Goal: Register for event/course

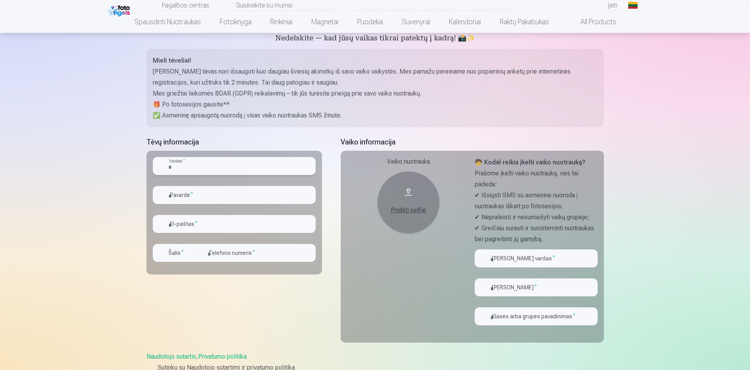
scroll to position [78, 0]
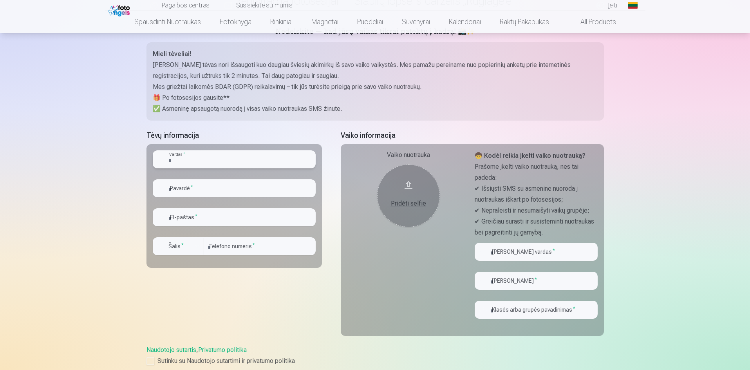
click at [214, 158] on input "text" at bounding box center [234, 159] width 163 height 18
type input "********"
click at [204, 218] on input "email" at bounding box center [234, 217] width 163 height 18
type input "**********"
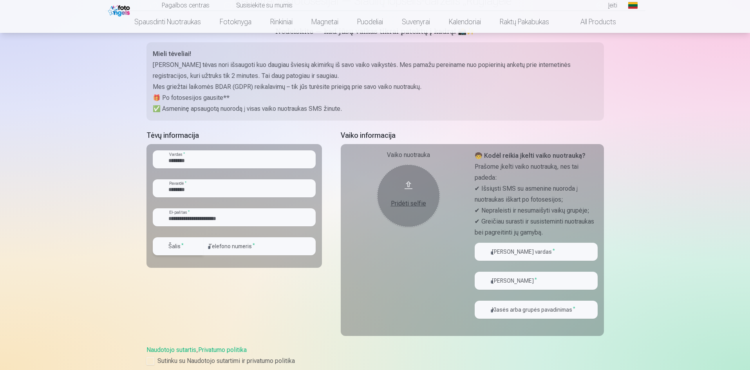
click at [178, 249] on label "Šalis *" at bounding box center [176, 246] width 22 height 8
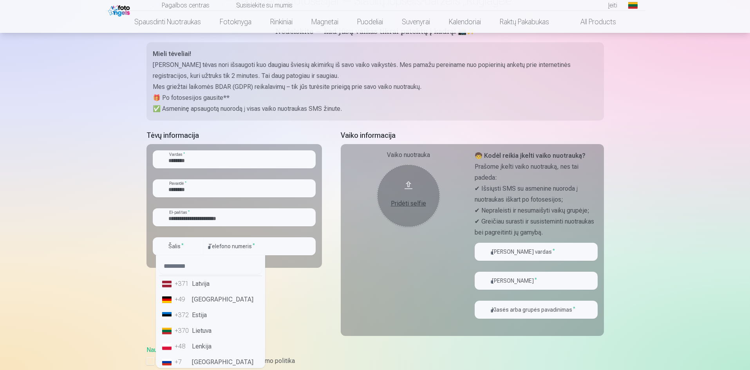
click at [190, 330] on li "+370 Lietuva" at bounding box center [210, 331] width 103 height 16
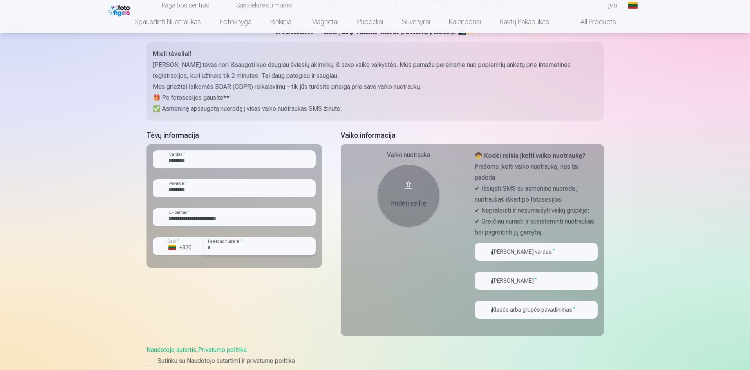
click at [233, 248] on input "number" at bounding box center [260, 246] width 112 height 18
click at [226, 253] on input "number" at bounding box center [260, 246] width 112 height 18
type input "********"
click at [526, 249] on input "text" at bounding box center [536, 252] width 123 height 18
type input "******"
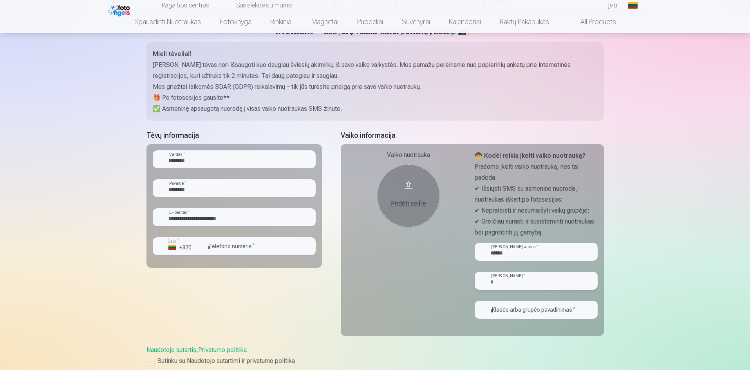
click at [531, 280] on input "text" at bounding box center [536, 281] width 123 height 18
type input "********"
click at [550, 313] on input "text" at bounding box center [536, 310] width 123 height 18
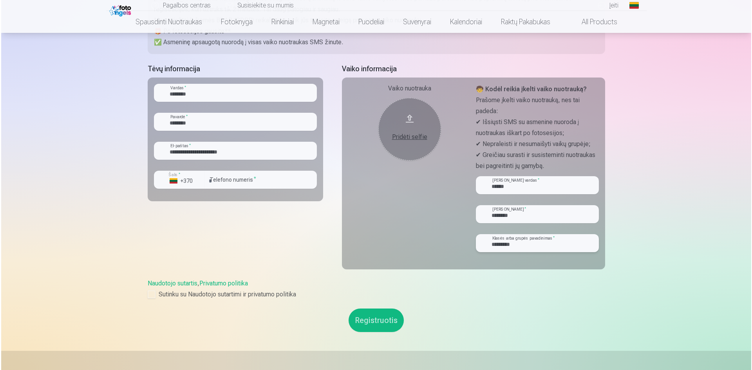
scroll to position [157, 0]
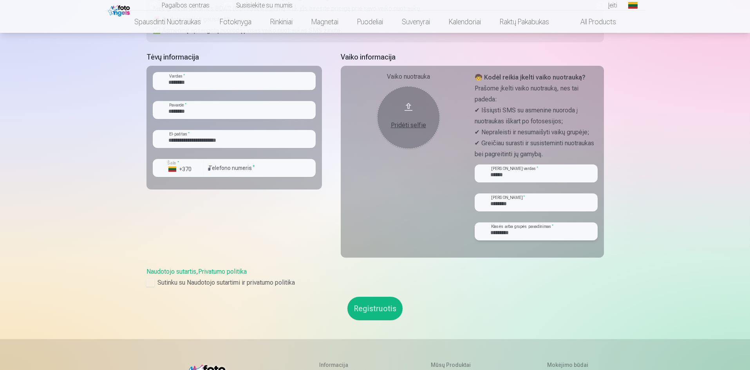
type input "*********"
click at [410, 126] on div "Pridėti selfie" at bounding box center [408, 125] width 47 height 9
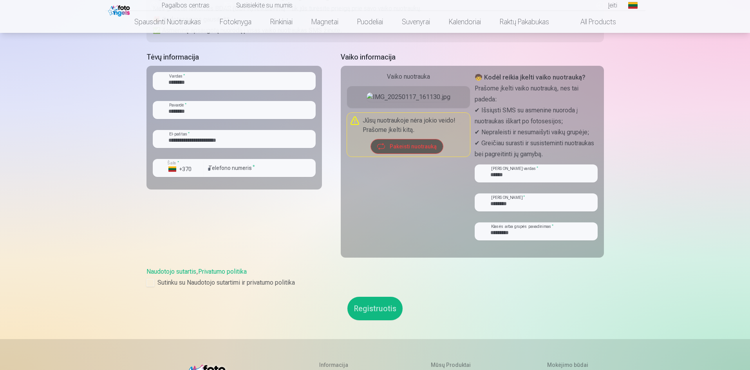
click at [410, 154] on button "Pakeisti nuotrauką" at bounding box center [407, 146] width 72 height 14
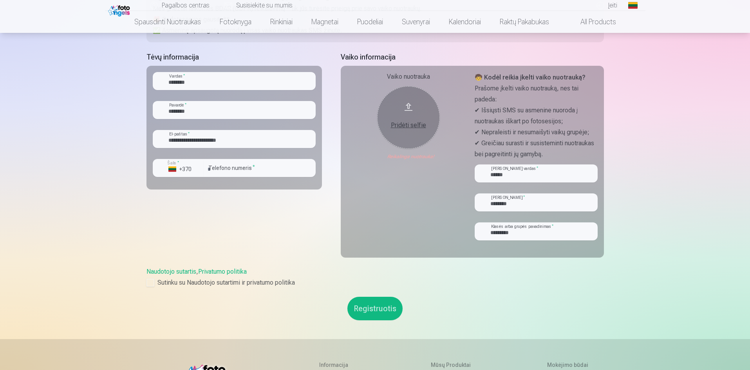
click at [398, 130] on button "Pridėti selfie" at bounding box center [408, 117] width 63 height 63
click at [399, 124] on div "Pridėti selfie" at bounding box center [408, 125] width 47 height 9
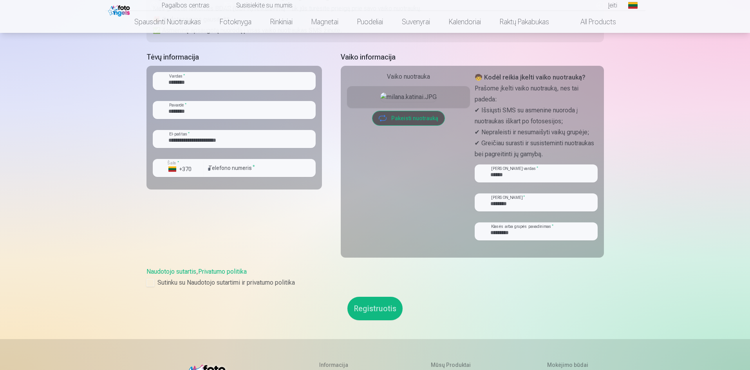
click at [376, 308] on button "Registruotis" at bounding box center [374, 308] width 55 height 23
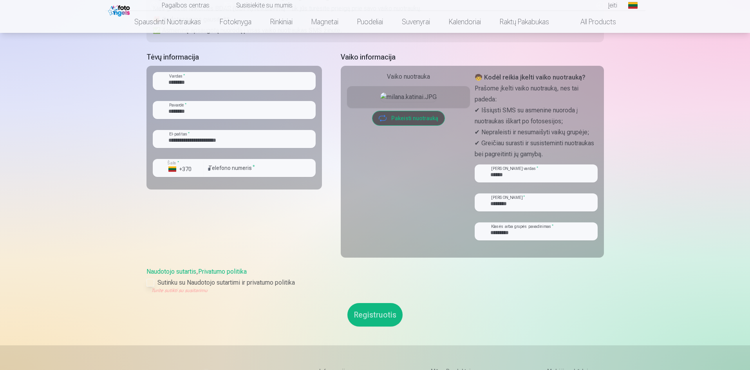
drag, startPoint x: 150, startPoint y: 281, endPoint x: 154, endPoint y: 282, distance: 4.3
click at [150, 281] on div at bounding box center [150, 283] width 8 height 8
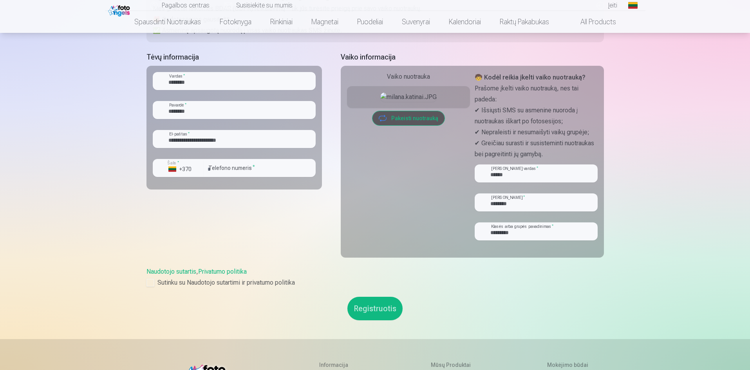
click at [383, 307] on button "Registruotis" at bounding box center [374, 308] width 55 height 23
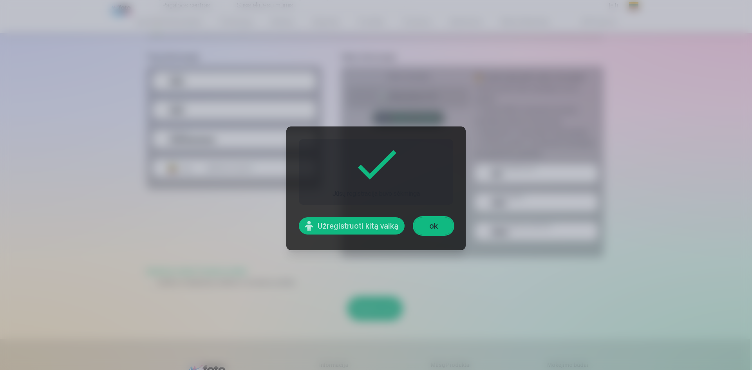
click at [442, 225] on link "ok" at bounding box center [433, 225] width 39 height 17
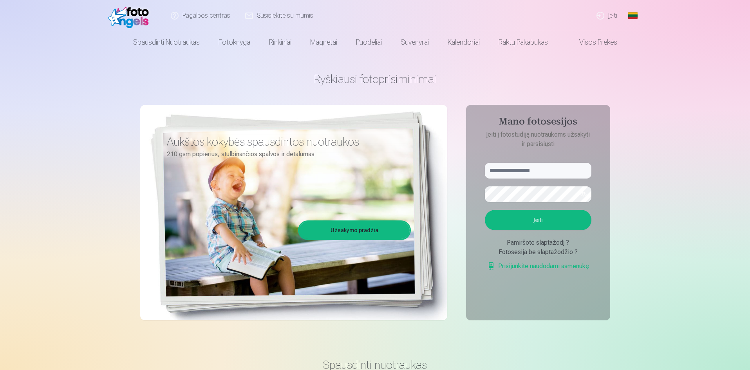
click at [364, 227] on link "Užsakymo pradžia" at bounding box center [354, 230] width 110 height 17
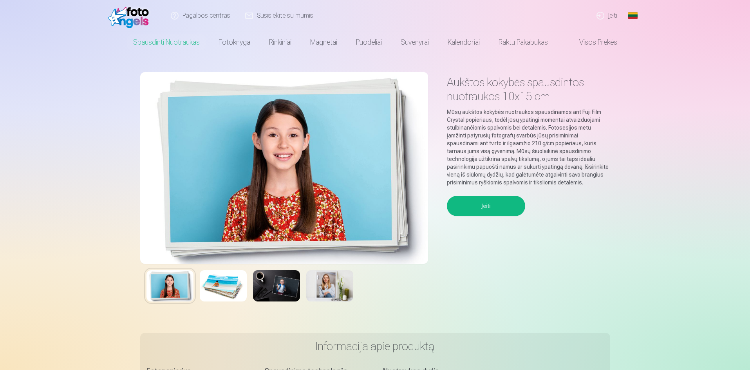
click at [230, 287] on img at bounding box center [223, 285] width 47 height 31
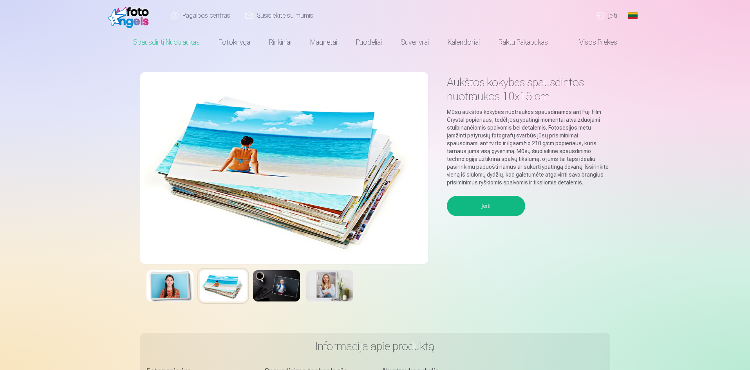
drag, startPoint x: 272, startPoint y: 285, endPoint x: 278, endPoint y: 285, distance: 5.9
click at [272, 285] on img at bounding box center [276, 285] width 47 height 31
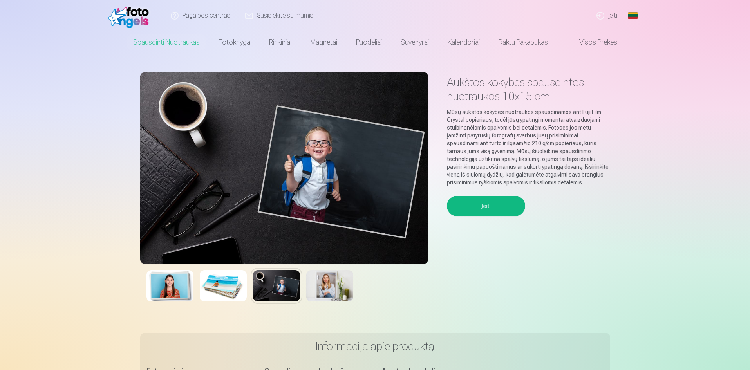
click at [327, 284] on img at bounding box center [329, 285] width 47 height 31
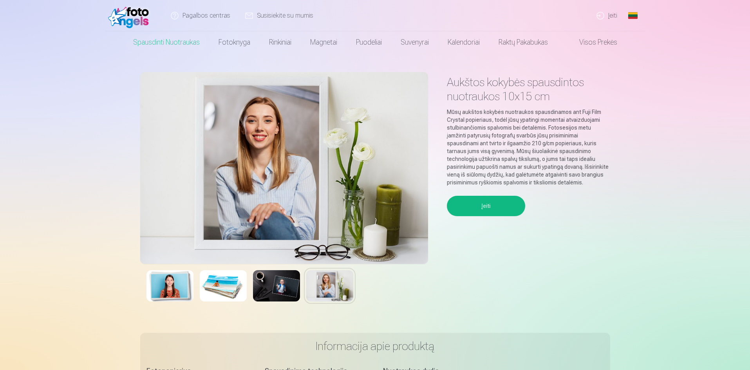
click at [614, 16] on link "Įeiti" at bounding box center [607, 15] width 36 height 31
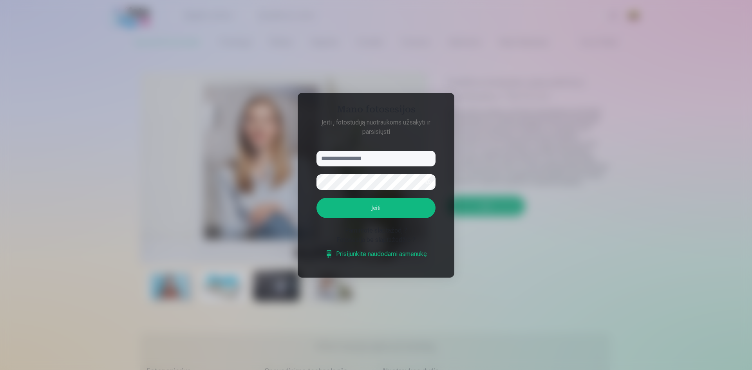
click at [354, 165] on input "text" at bounding box center [375, 159] width 119 height 16
click at [574, 243] on div at bounding box center [376, 185] width 752 height 370
